Goal: Information Seeking & Learning: Learn about a topic

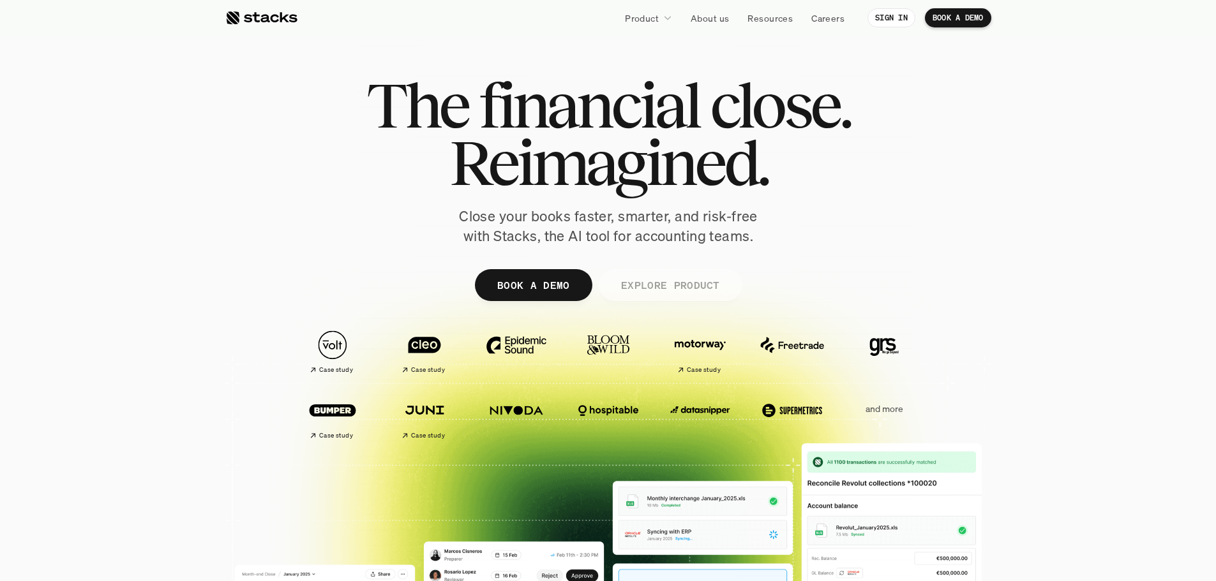
click at [659, 281] on p "EXPLORE PRODUCT" at bounding box center [669, 285] width 99 height 19
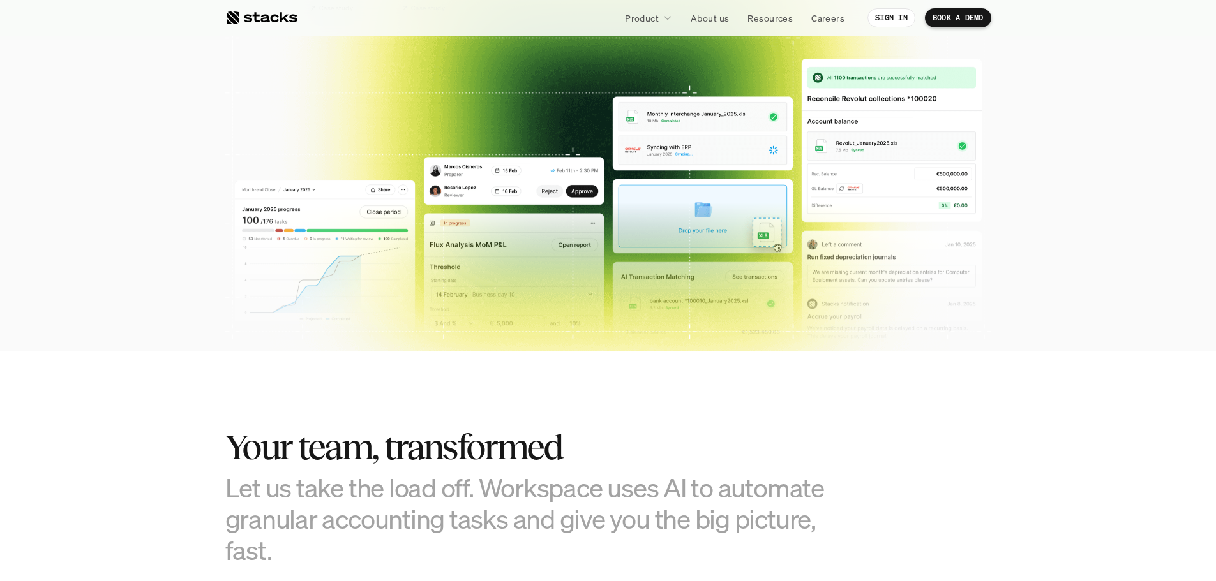
scroll to position [426, 0]
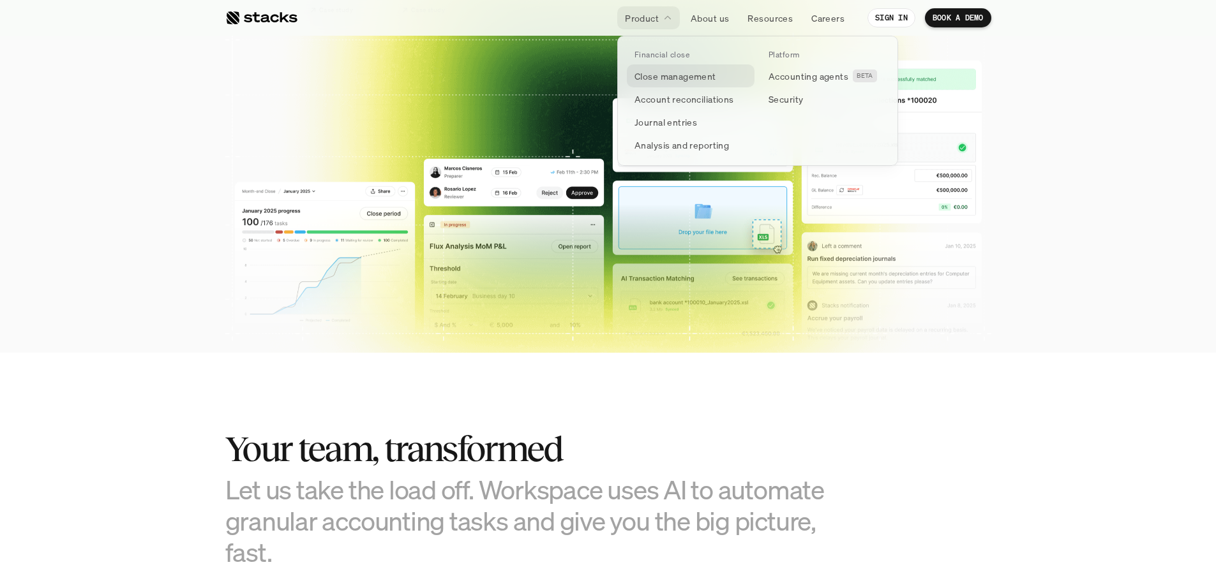
click at [648, 75] on p "Close management" at bounding box center [675, 76] width 82 height 13
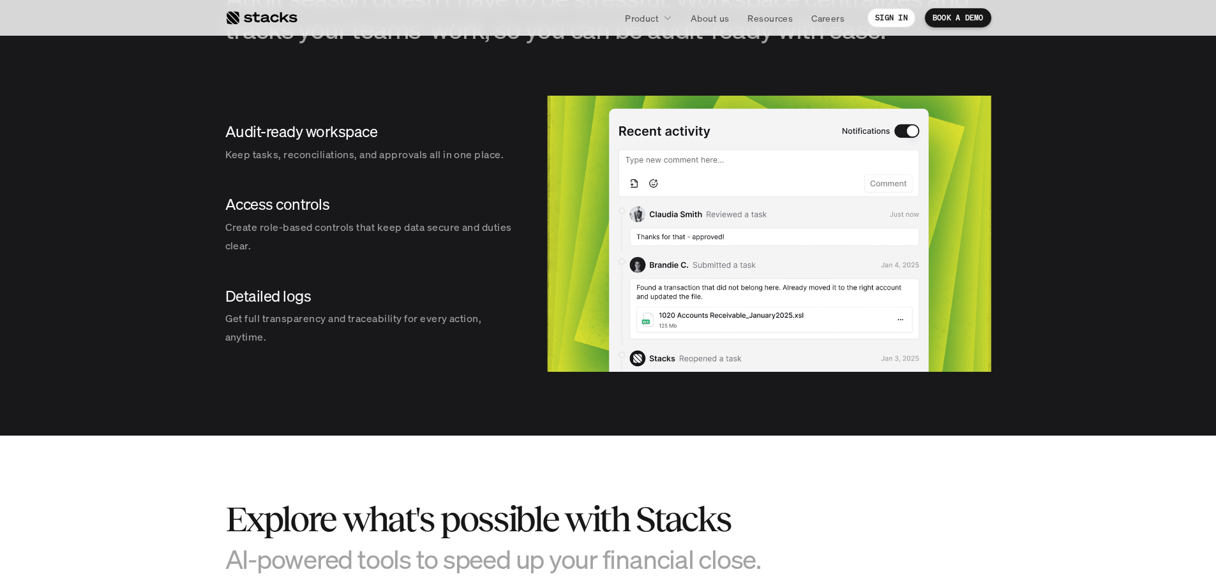
scroll to position [1531, 0]
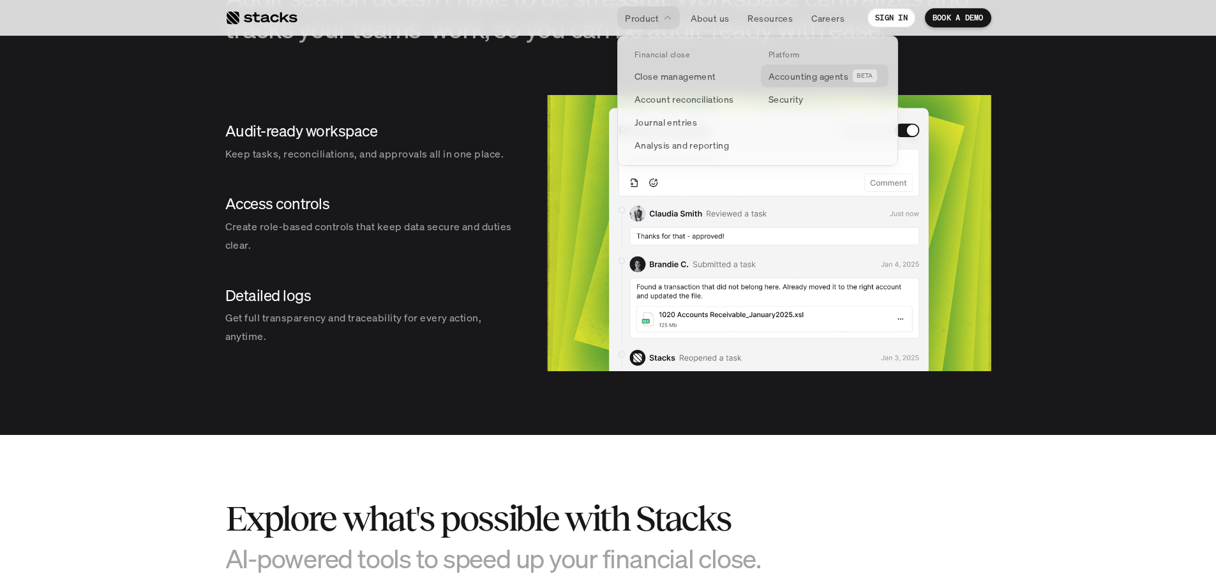
click at [818, 71] on p "Accounting agents" at bounding box center [808, 76] width 80 height 13
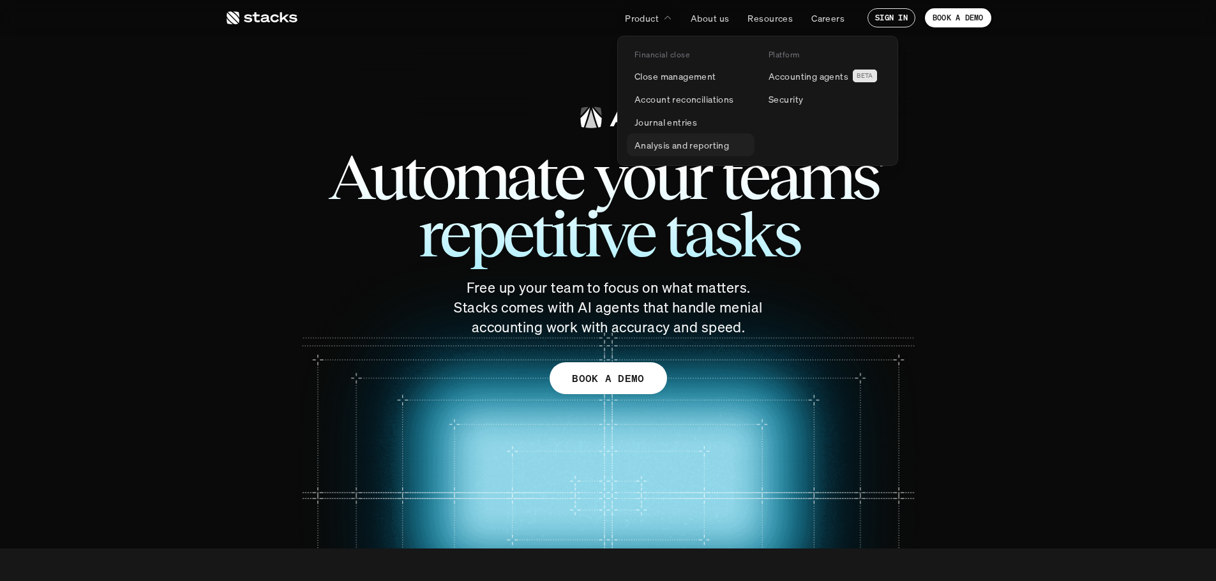
click at [643, 146] on p "Analysis and reporting" at bounding box center [681, 144] width 94 height 13
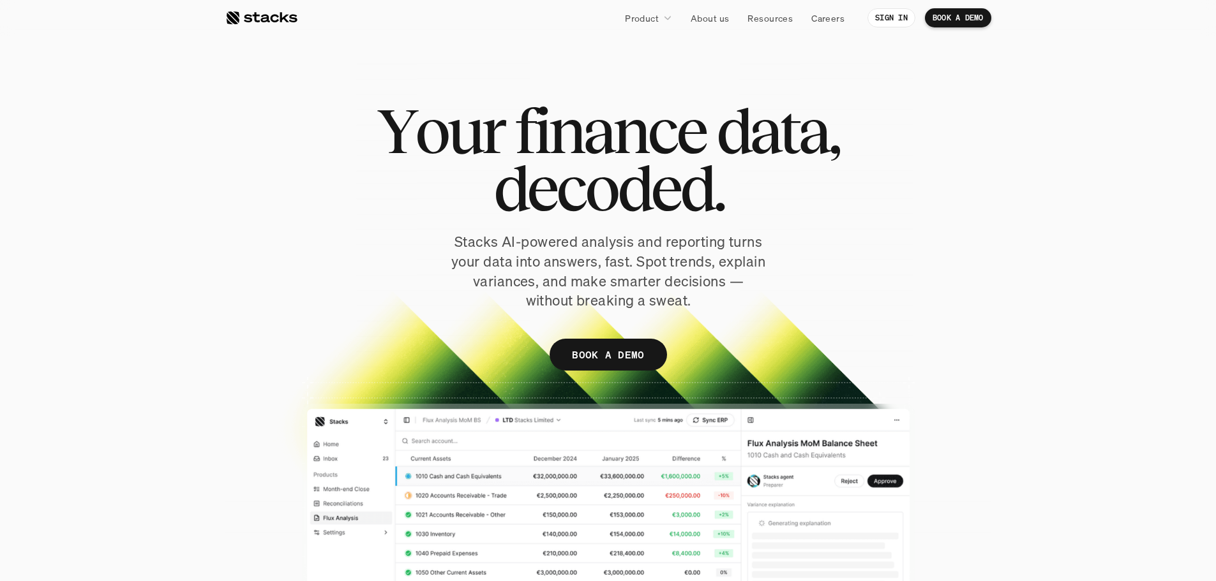
click at [244, 345] on div "Y o u r f i n a n c e d a t a , d e c o d e d . Stacks AI-powered analysis and …" at bounding box center [608, 242] width 766 height 281
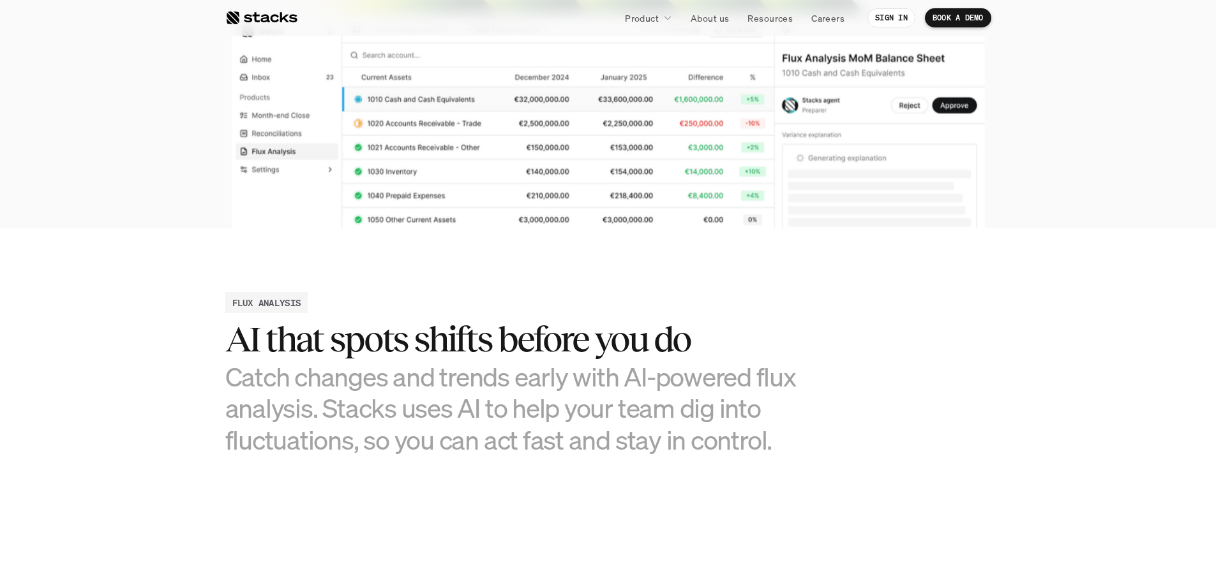
scroll to position [383, 0]
click at [265, 16] on div at bounding box center [261, 17] width 72 height 15
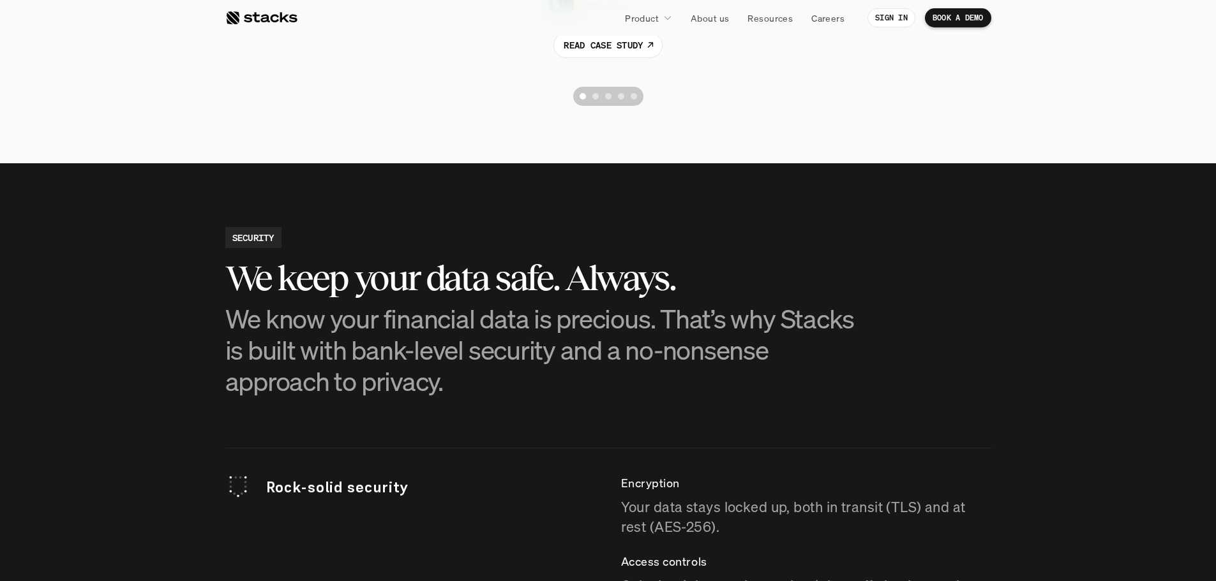
scroll to position [3190, 0]
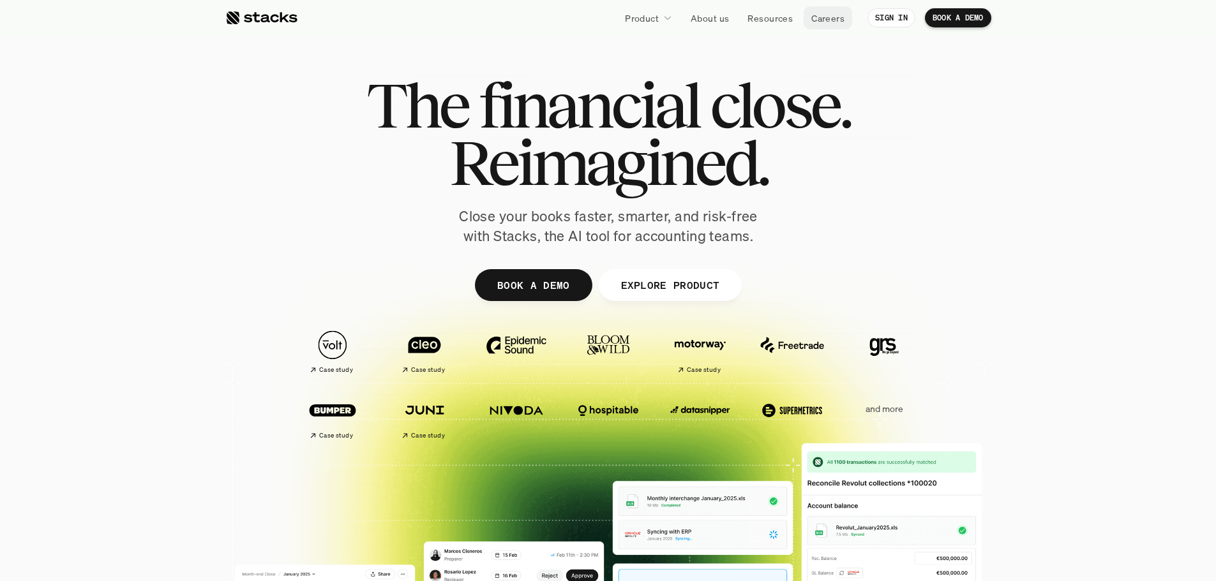
click at [820, 18] on p "Careers" at bounding box center [827, 17] width 33 height 13
